Goal: Transaction & Acquisition: Obtain resource

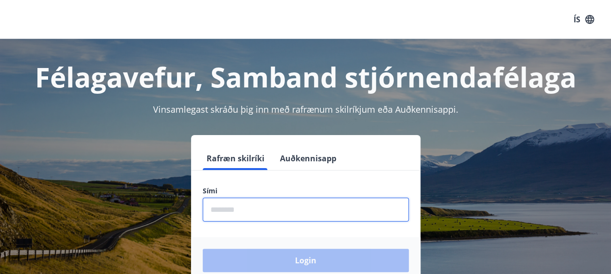
click at [216, 211] on input "phone" at bounding box center [306, 210] width 206 height 24
type input "********"
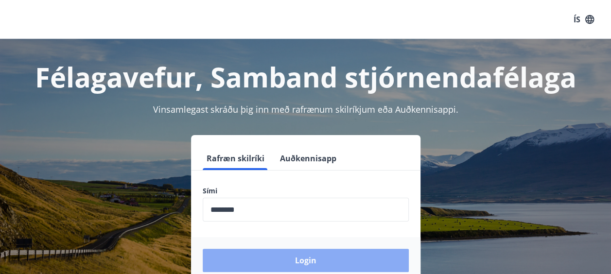
click at [292, 257] on button "Login" at bounding box center [306, 260] width 206 height 23
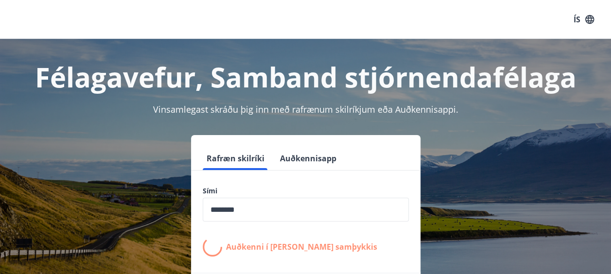
click at [292, 257] on form "Rafræn skilríki Auðkennisapp Sími ​ Auðkenni í síma bíður samþykkis Login" at bounding box center [305, 233] width 229 height 172
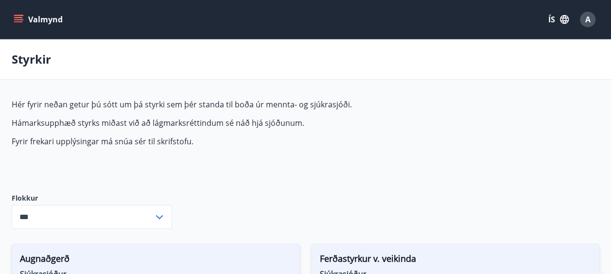
type input "***"
click at [18, 23] on icon "menu" at bounding box center [19, 20] width 10 height 10
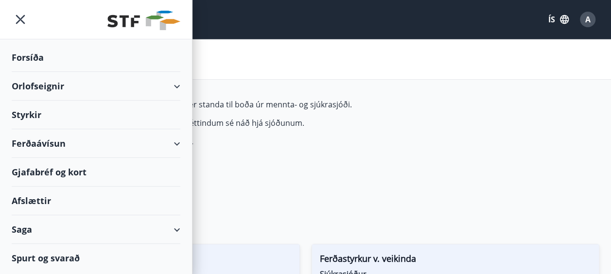
click at [177, 143] on div "Ferðaávísun" at bounding box center [96, 143] width 169 height 29
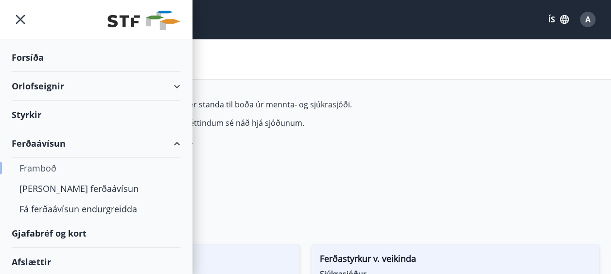
click at [34, 166] on div "Framboð" at bounding box center [95, 168] width 153 height 20
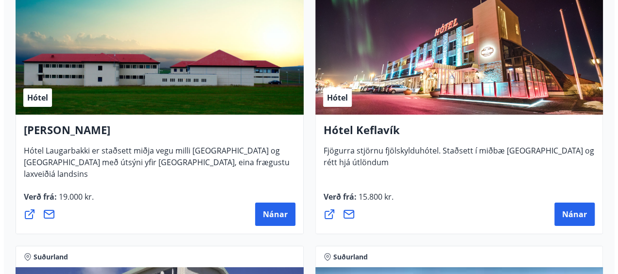
scroll to position [3516, 0]
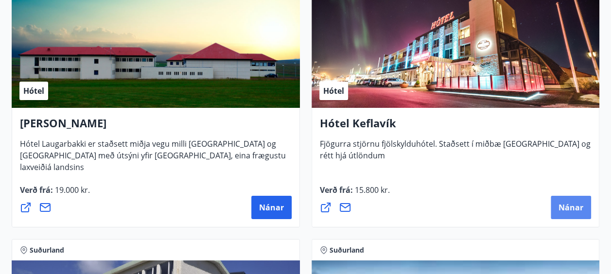
click at [565, 203] on span "Nánar" at bounding box center [570, 207] width 25 height 11
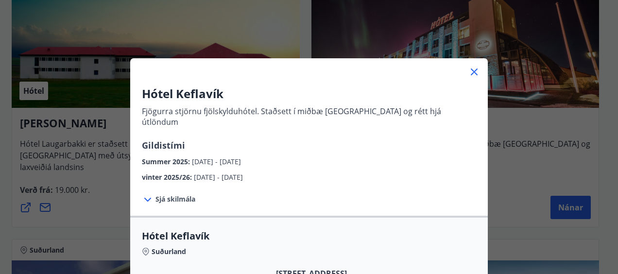
click at [395, 167] on div "vinter 2025/26 : 01.11.2025 - 30.04.2026" at bounding box center [309, 175] width 334 height 16
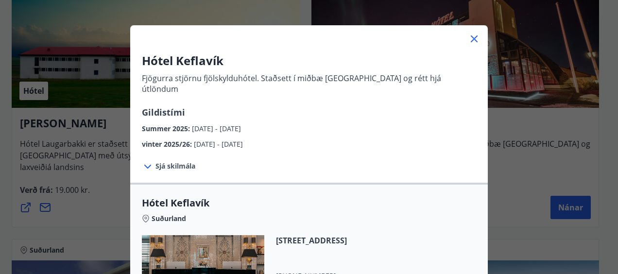
scroll to position [0, 0]
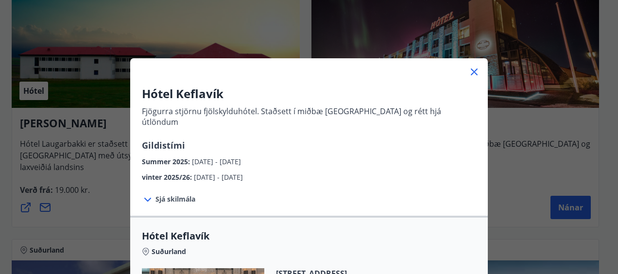
click at [177, 194] on span "Sjá skilmála" at bounding box center [175, 199] width 40 height 10
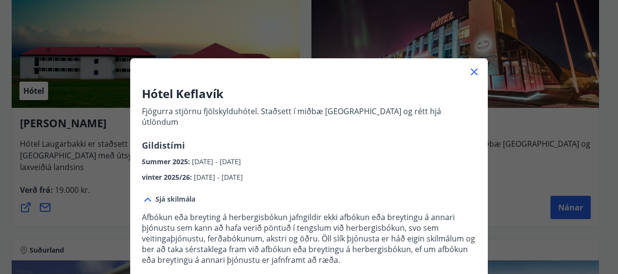
click at [300, 183] on div "Sjá skilmála Afbókun eða breyting á herbergisbókun jafngildir ekki afbókun eða …" at bounding box center [309, 239] width 358 height 113
click at [470, 69] on icon at bounding box center [474, 72] width 12 height 12
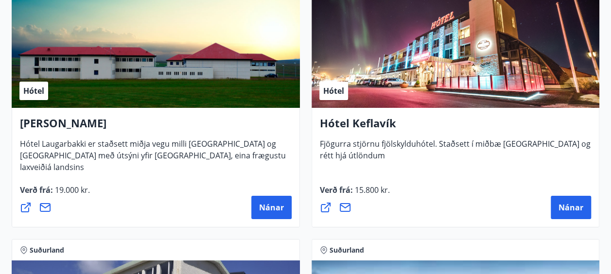
click at [478, 210] on div "Nánar" at bounding box center [456, 207] width 272 height 23
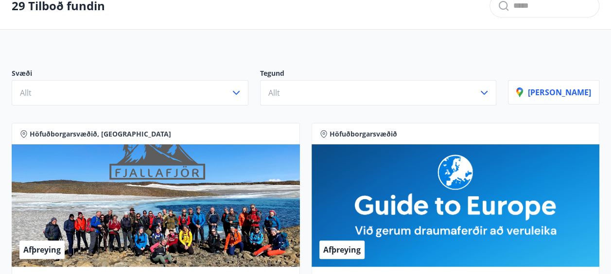
scroll to position [58, 0]
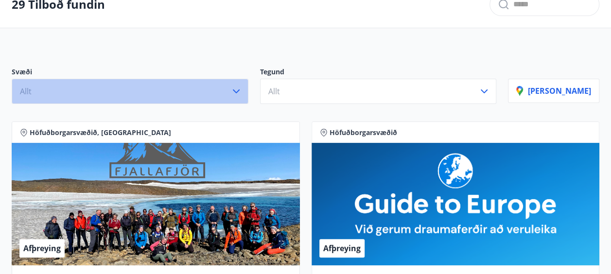
click at [240, 90] on icon "button" at bounding box center [236, 91] width 7 height 4
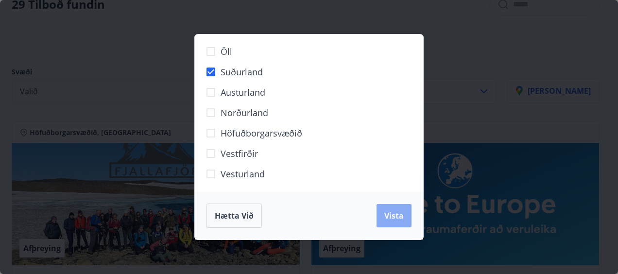
click at [392, 221] on button "Vista" at bounding box center [394, 215] width 35 height 23
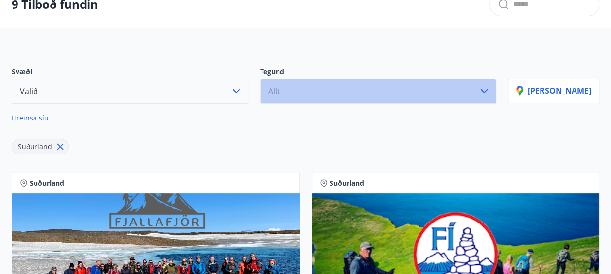
click at [497, 97] on button "Allt" at bounding box center [378, 91] width 237 height 25
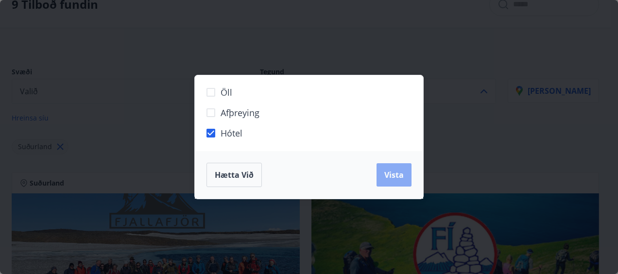
click at [396, 173] on span "Vista" at bounding box center [393, 175] width 19 height 11
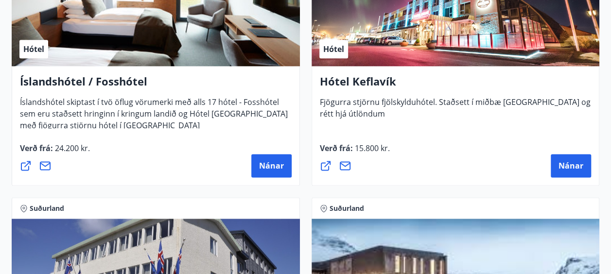
scroll to position [602, 0]
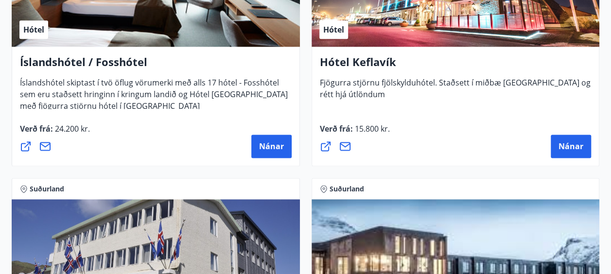
click at [322, 148] on icon at bounding box center [326, 146] width 12 height 12
